Goal: Find specific page/section: Find specific page/section

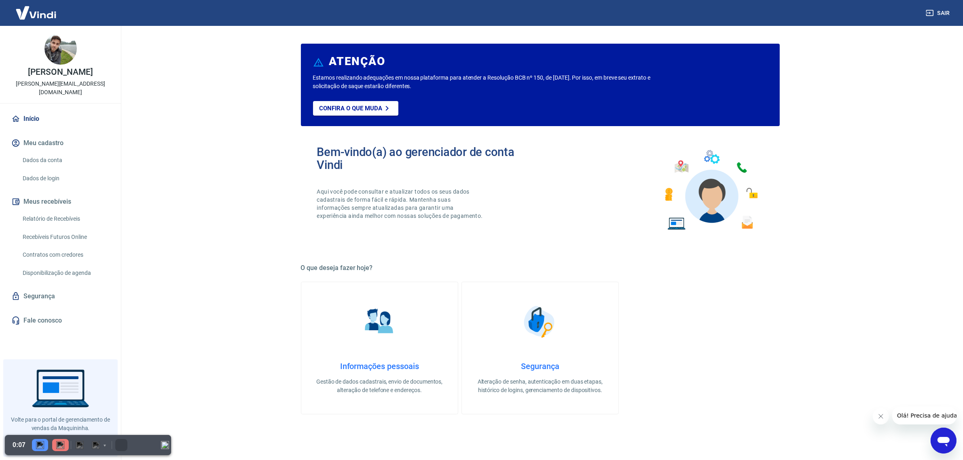
drag, startPoint x: 155, startPoint y: 438, endPoint x: 215, endPoint y: 454, distance: 62.5
click at [325, 425] on html "Sair [PERSON_NAME] [PERSON_NAME][EMAIL_ADDRESS][DOMAIN_NAME] [PERSON_NAME] Meu …" at bounding box center [481, 230] width 963 height 460
click at [167, 446] on img "Collapse" at bounding box center [165, 445] width 8 height 8
click at [78, 446] on link "Voltar para Maquininha" at bounding box center [61, 446] width 88 height 15
click at [73, 446] on link "Voltar para Maquininha" at bounding box center [61, 446] width 88 height 15
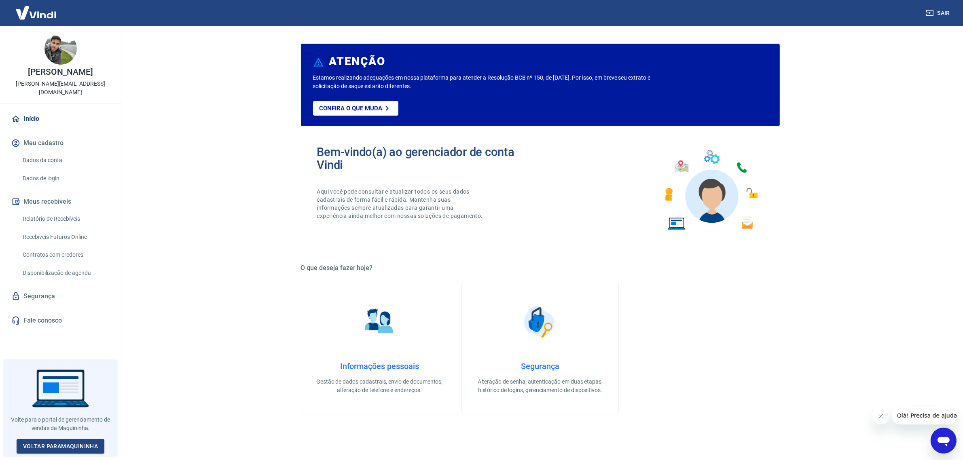
click at [48, 144] on button "Meu cadastro" at bounding box center [61, 143] width 102 height 18
drag, startPoint x: 157, startPoint y: 439, endPoint x: 241, endPoint y: 445, distance: 84.4
click at [327, 424] on html "Sair Fernando Henrique Barbosa de Carvalho fernando.barbosa.impulso@vindi.com.b…" at bounding box center [481, 230] width 963 height 460
click at [164, 444] on div at bounding box center [88, 445] width 166 height 20
click at [165, 443] on div at bounding box center [88, 445] width 166 height 20
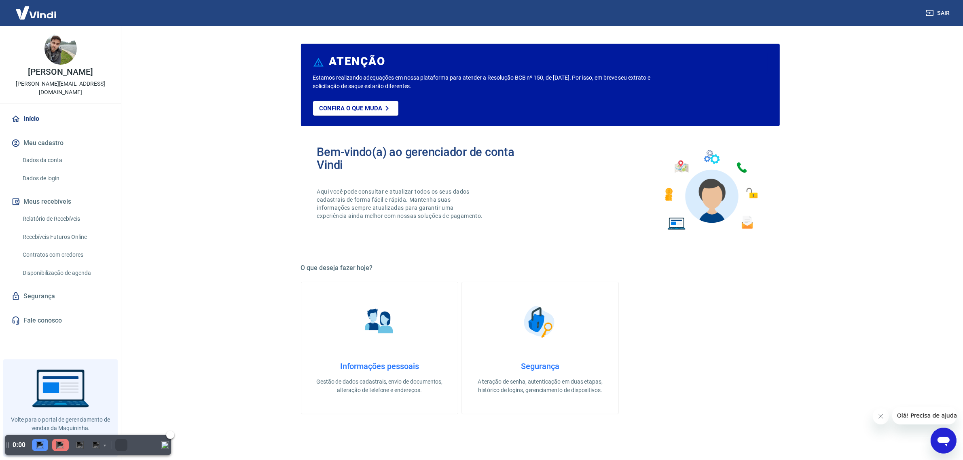
click at [166, 446] on img "Collapse" at bounding box center [165, 445] width 8 height 8
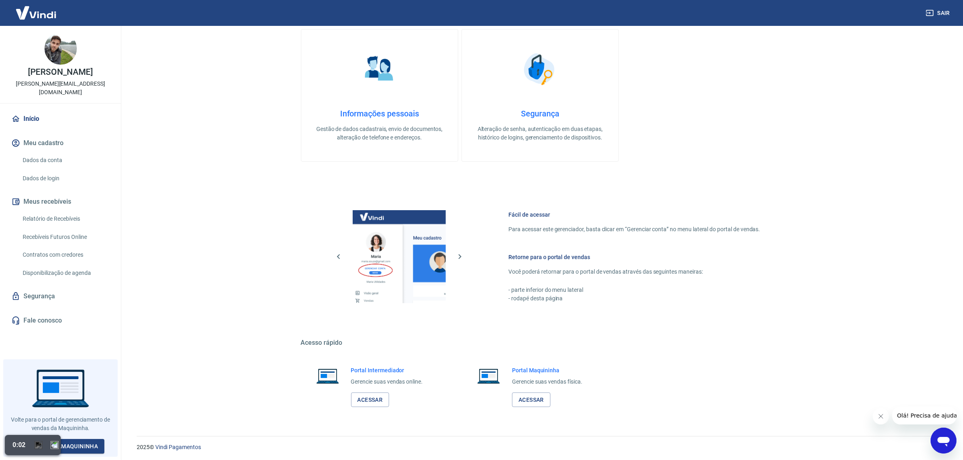
scroll to position [254, 0]
click at [80, 446] on link "Voltar para Maquininha" at bounding box center [61, 446] width 88 height 15
